Goal: Information Seeking & Learning: Learn about a topic

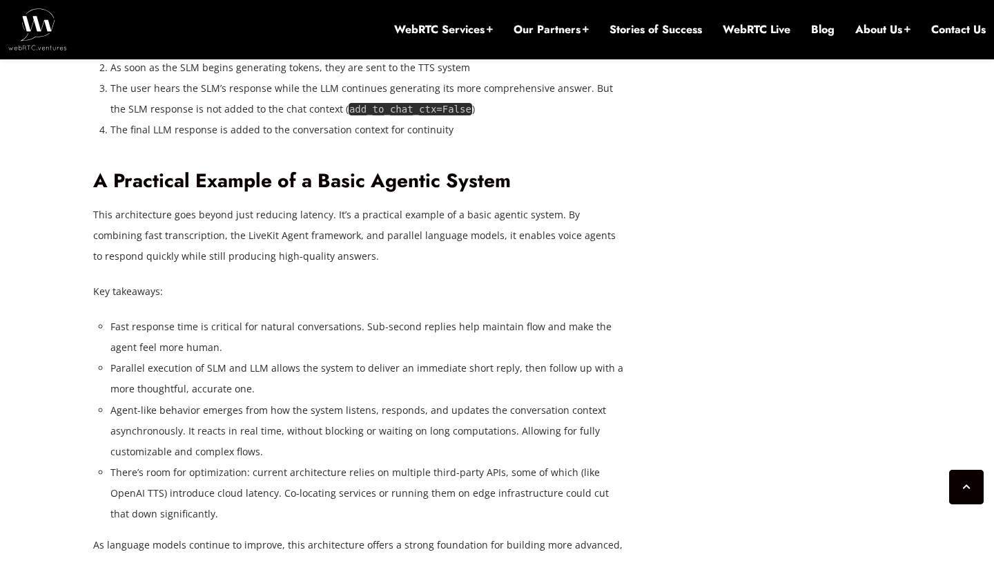
scroll to position [3589, 0]
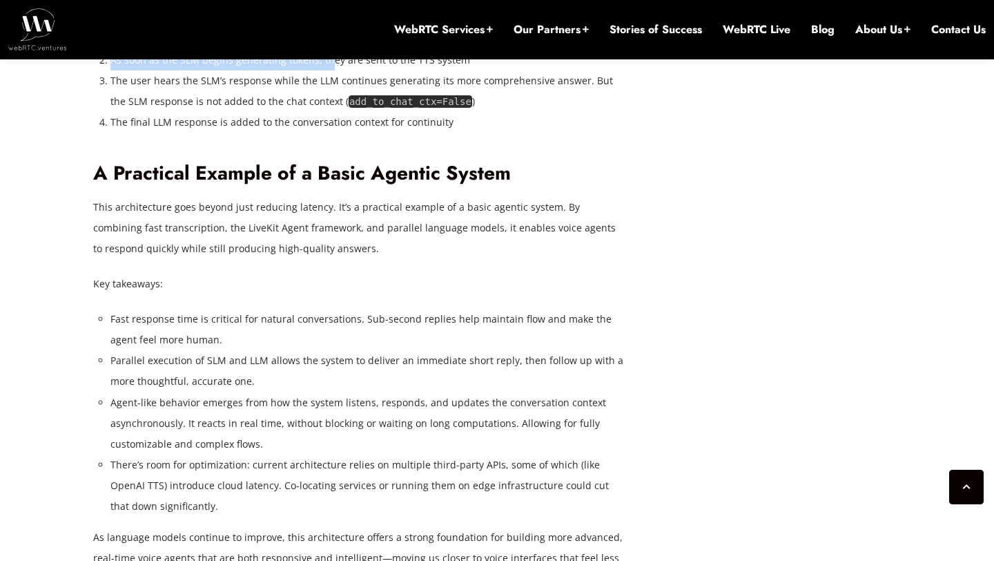
drag, startPoint x: 113, startPoint y: 256, endPoint x: 326, endPoint y: 253, distance: 213.4
click at [326, 70] on li "As soon as the SLM begins generating tokens, they are sent to the TTS system" at bounding box center [367, 60] width 514 height 21
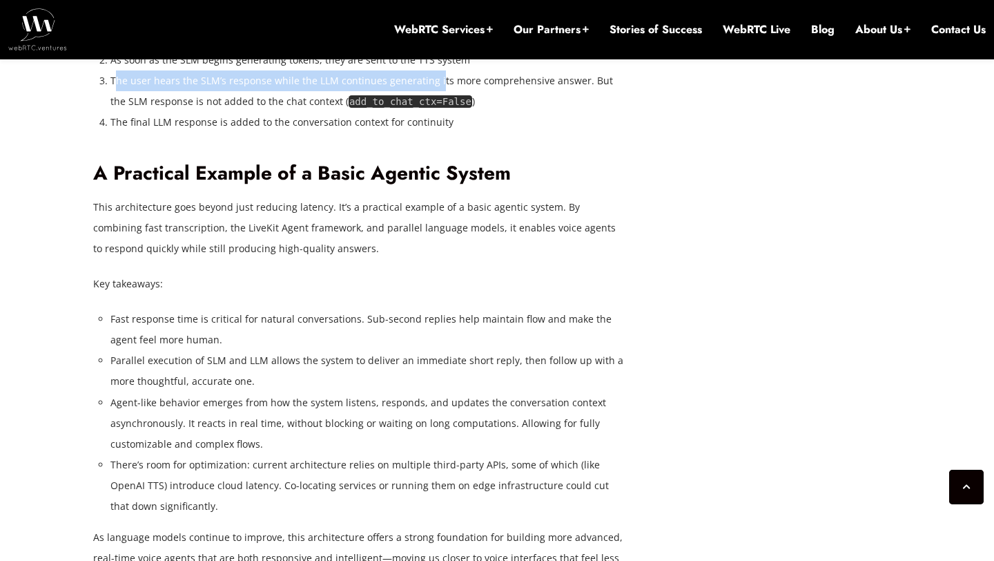
drag, startPoint x: 115, startPoint y: 280, endPoint x: 432, endPoint y: 270, distance: 317.1
click at [432, 112] on li "The user hears the SLM’s response while the LLM continues generating its more c…" at bounding box center [367, 90] width 514 height 41
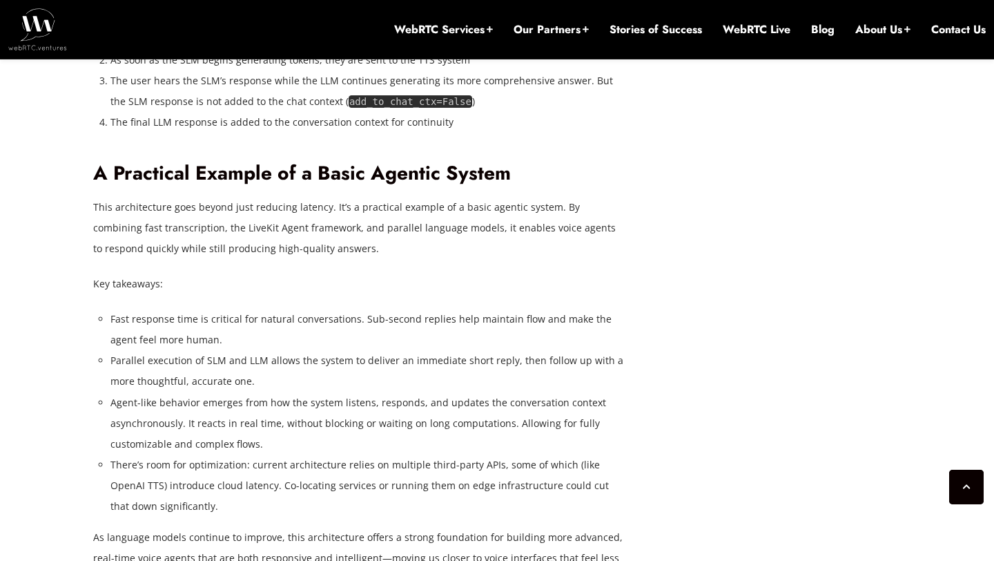
scroll to position [3624, 0]
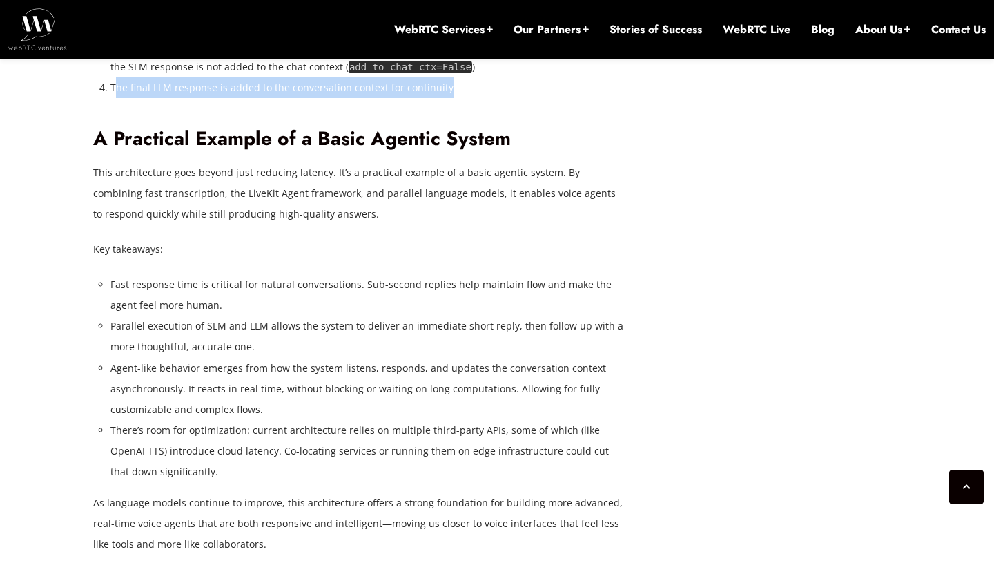
drag, startPoint x: 115, startPoint y: 289, endPoint x: 486, endPoint y: 287, distance: 371.5
click at [486, 98] on li "The final LLM response is added to the conversation context for continuity" at bounding box center [367, 87] width 514 height 21
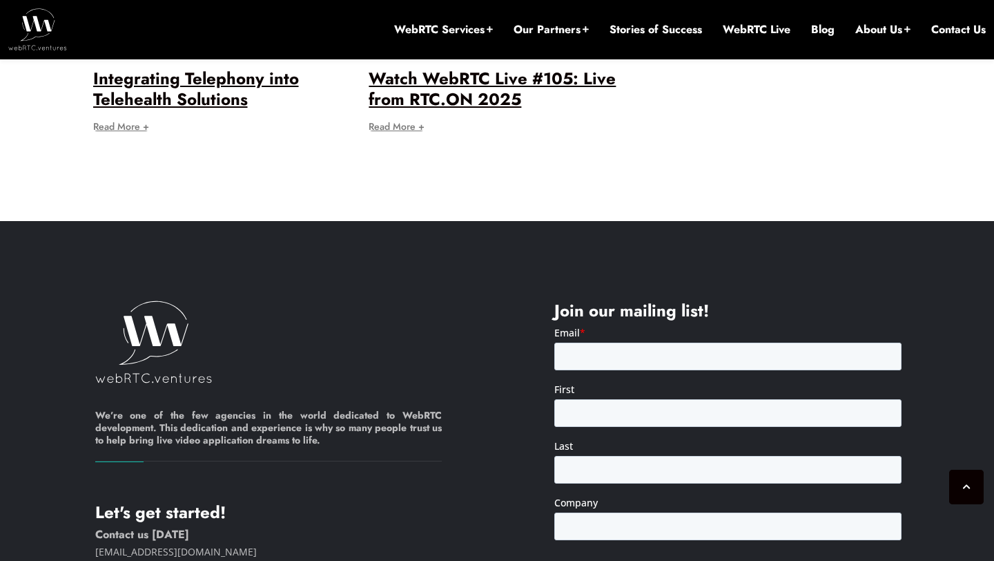
scroll to position [6462, 0]
